Goal: Go to known website: Access a specific website the user already knows

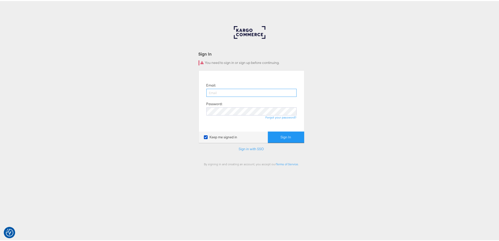
type input "[PERSON_NAME][EMAIL_ADDRESS][PERSON_NAME][DOMAIN_NAME]"
click at [277, 133] on button "Sign In" at bounding box center [286, 136] width 36 height 11
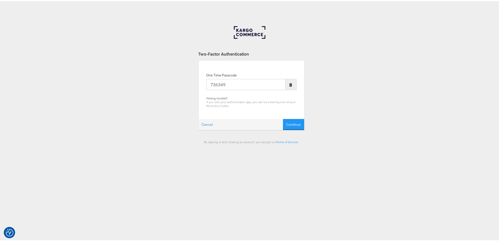
type input "736349"
click at [283, 118] on button "Continue" at bounding box center [293, 123] width 21 height 11
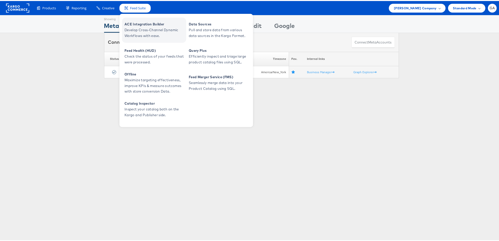
click at [138, 22] on span "ACE Integration Builder" at bounding box center [154, 23] width 60 height 6
